Goal: Task Accomplishment & Management: Manage account settings

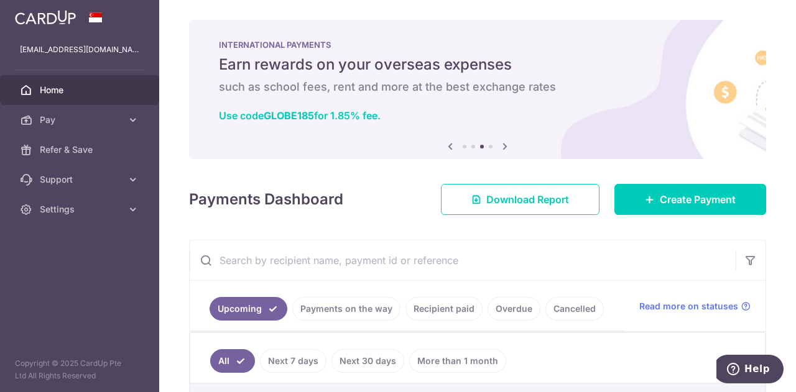
scroll to position [178, 0]
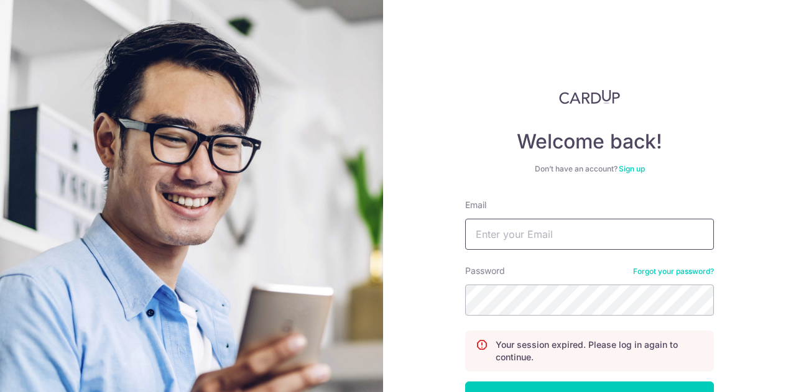
click at [545, 226] on input "Email" at bounding box center [589, 234] width 249 height 31
type input "[EMAIL_ADDRESS][DOMAIN_NAME]"
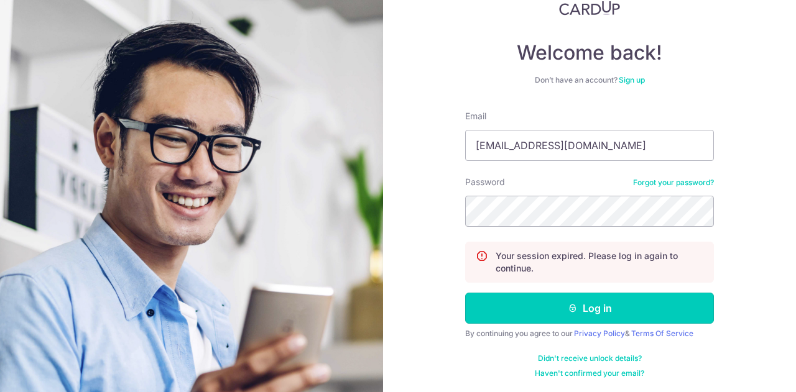
click at [599, 305] on button "Log in" at bounding box center [589, 308] width 249 height 31
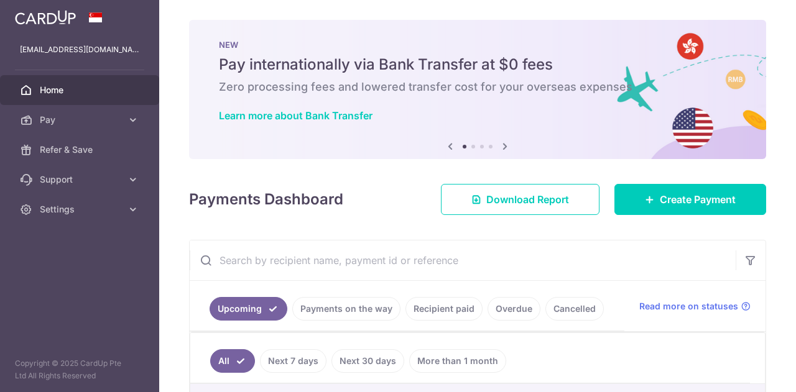
scroll to position [132, 0]
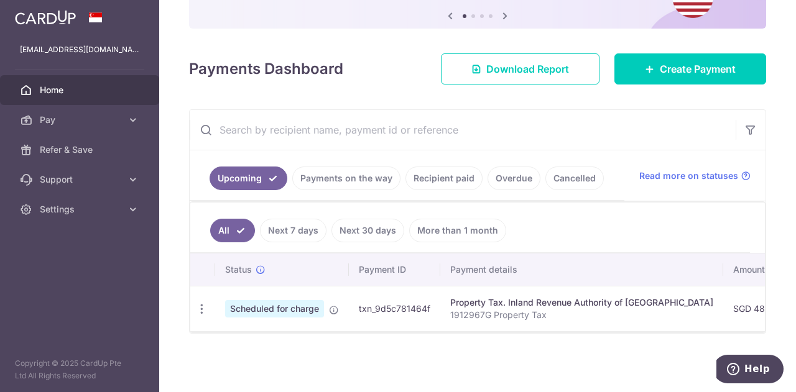
click at [351, 177] on link "Payments on the way" at bounding box center [346, 179] width 108 height 24
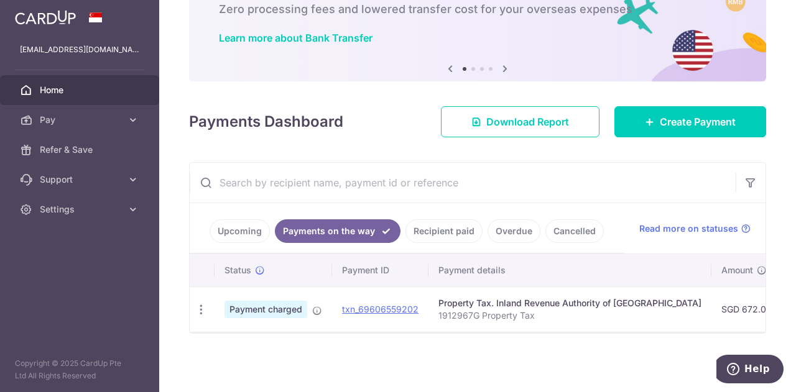
scroll to position [81, 0]
click at [235, 229] on link "Upcoming" at bounding box center [240, 231] width 60 height 24
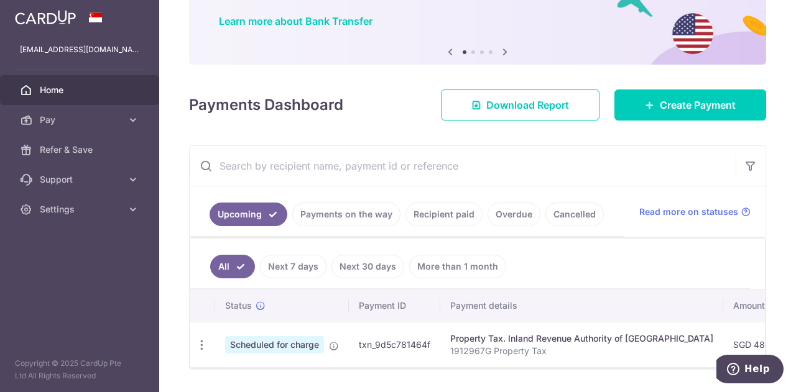
scroll to position [132, 0]
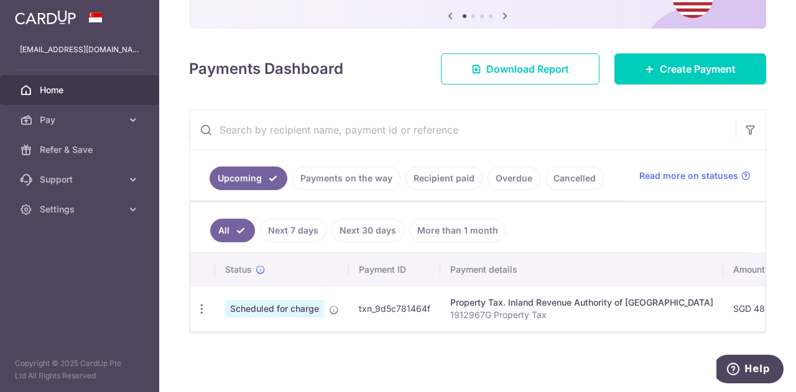
click at [196, 310] on div "Update payment Cancel payment" at bounding box center [201, 309] width 23 height 23
click at [204, 303] on icon "button" at bounding box center [201, 309] width 13 height 13
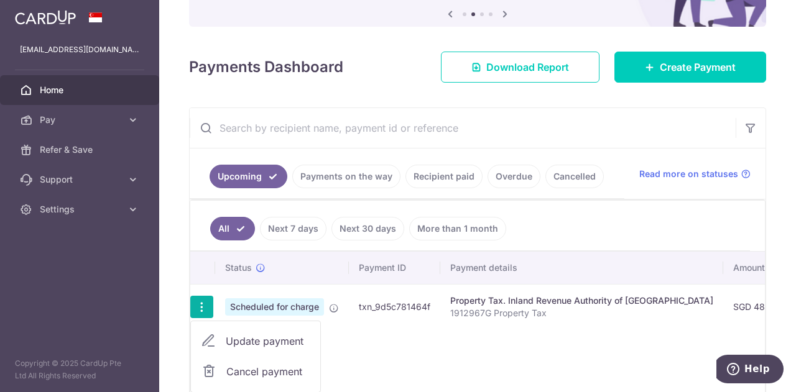
click at [207, 366] on icon at bounding box center [208, 371] width 15 height 15
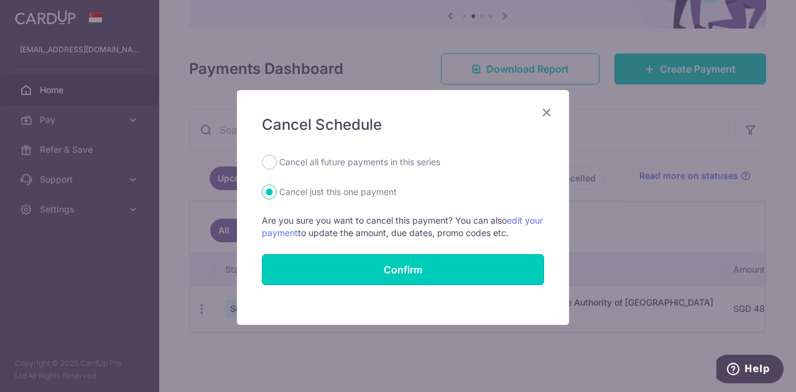
click at [362, 272] on input "Confirm" at bounding box center [403, 269] width 282 height 31
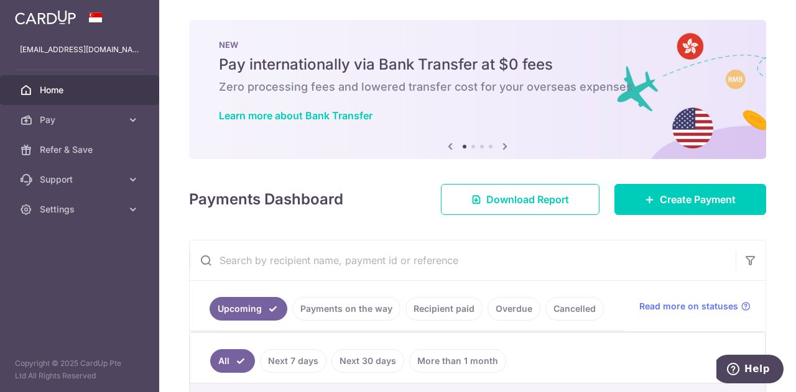
click at [73, 212] on span "Settings" at bounding box center [81, 209] width 82 height 12
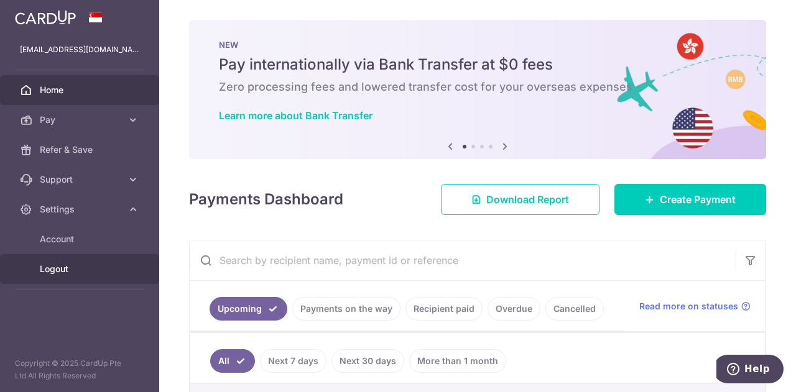
click at [72, 272] on span "Logout" at bounding box center [81, 269] width 82 height 12
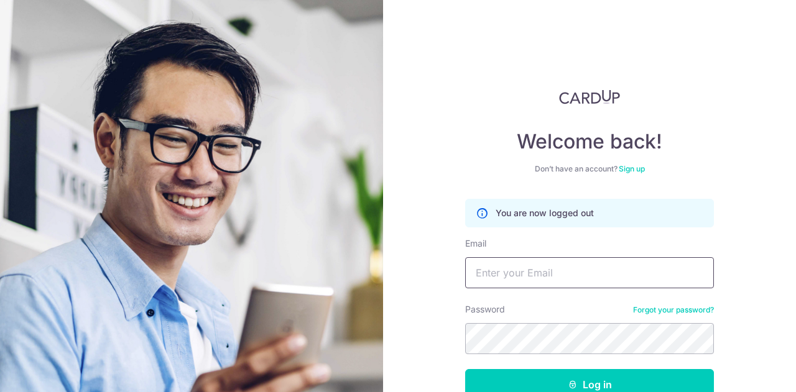
click at [530, 275] on input "Email" at bounding box center [589, 272] width 249 height 31
type input "[EMAIL_ADDRESS][DOMAIN_NAME]"
click at [582, 384] on button "Log in" at bounding box center [589, 384] width 249 height 31
